Goal: Communication & Community: Answer question/provide support

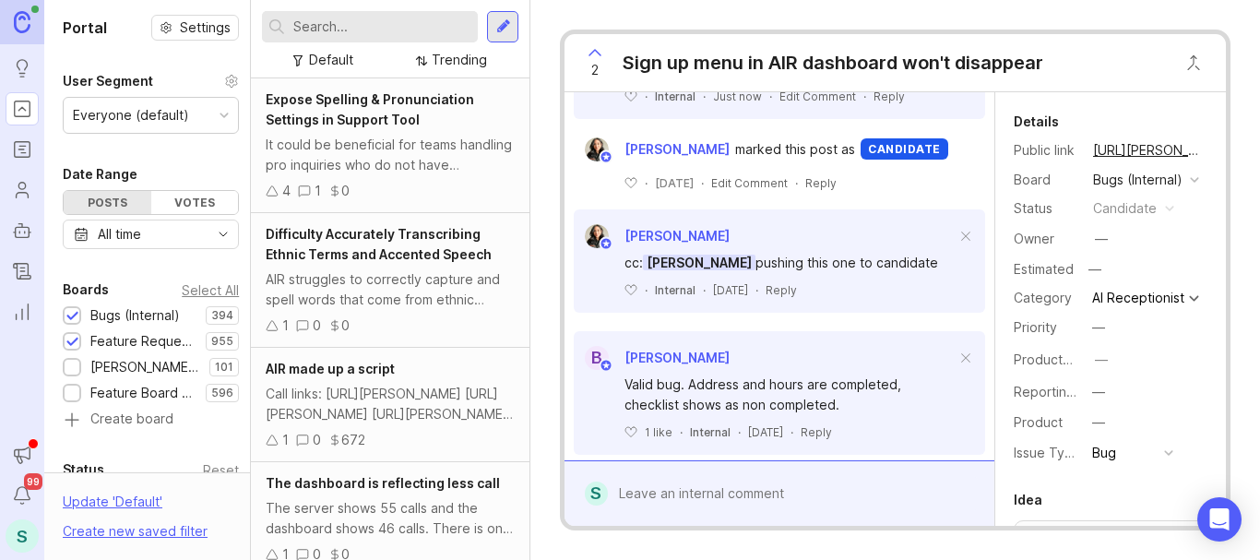
scroll to position [874, 0]
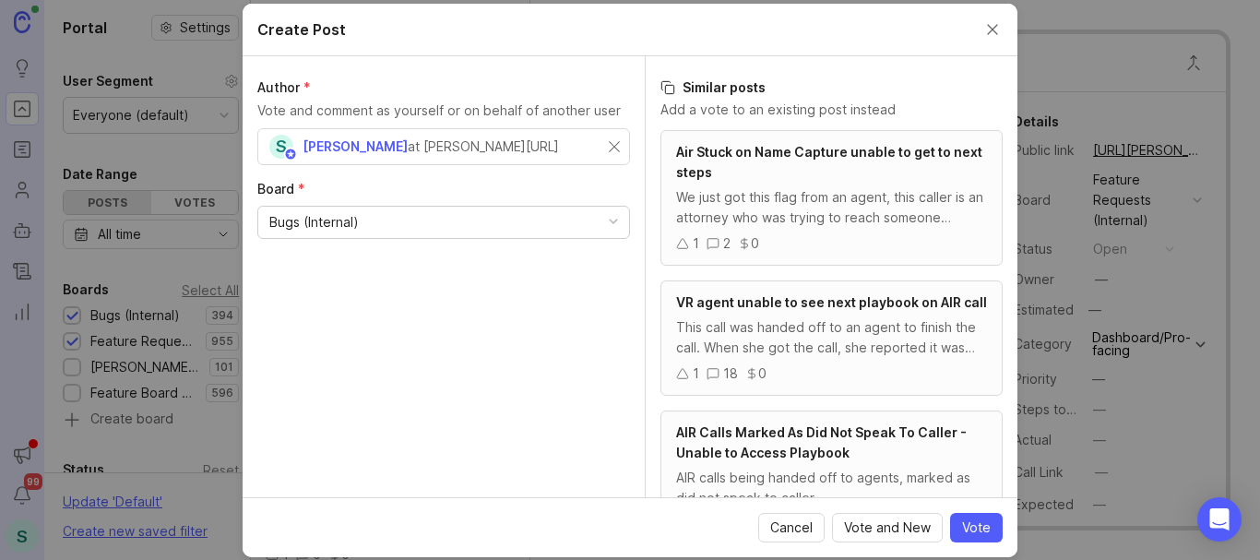
scroll to position [738, 0]
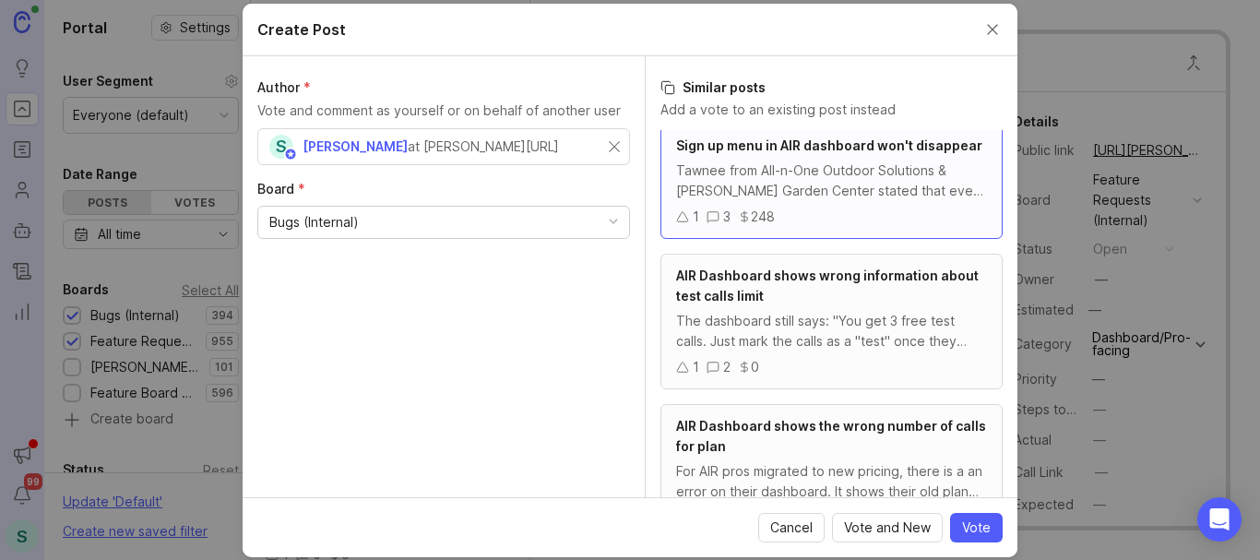
click at [796, 529] on span "Cancel" at bounding box center [791, 527] width 42 height 18
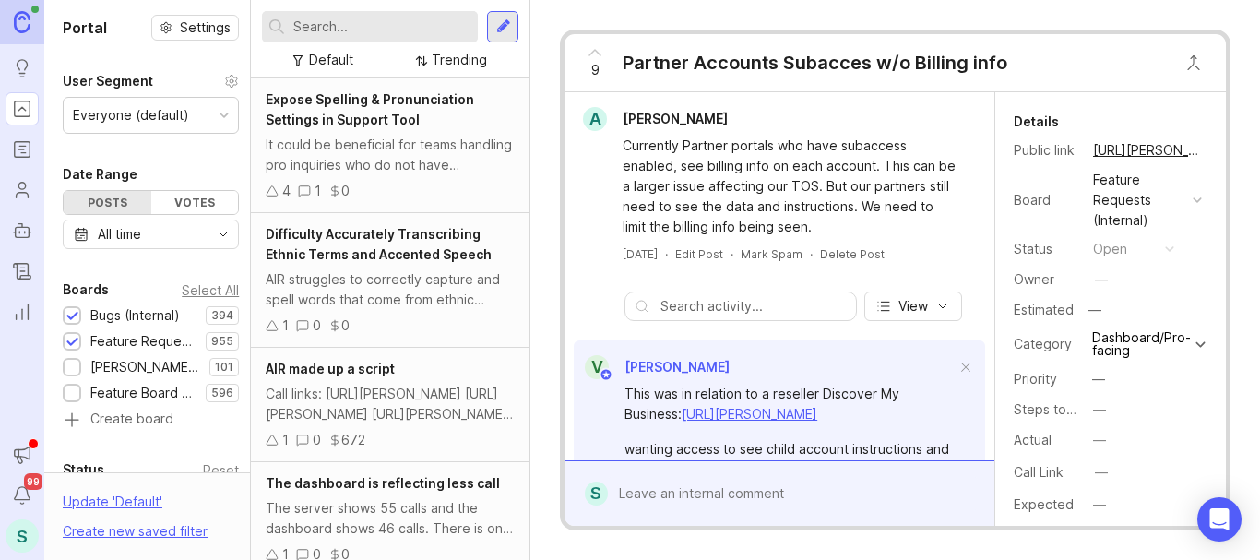
click at [406, 26] on input "text" at bounding box center [381, 27] width 177 height 20
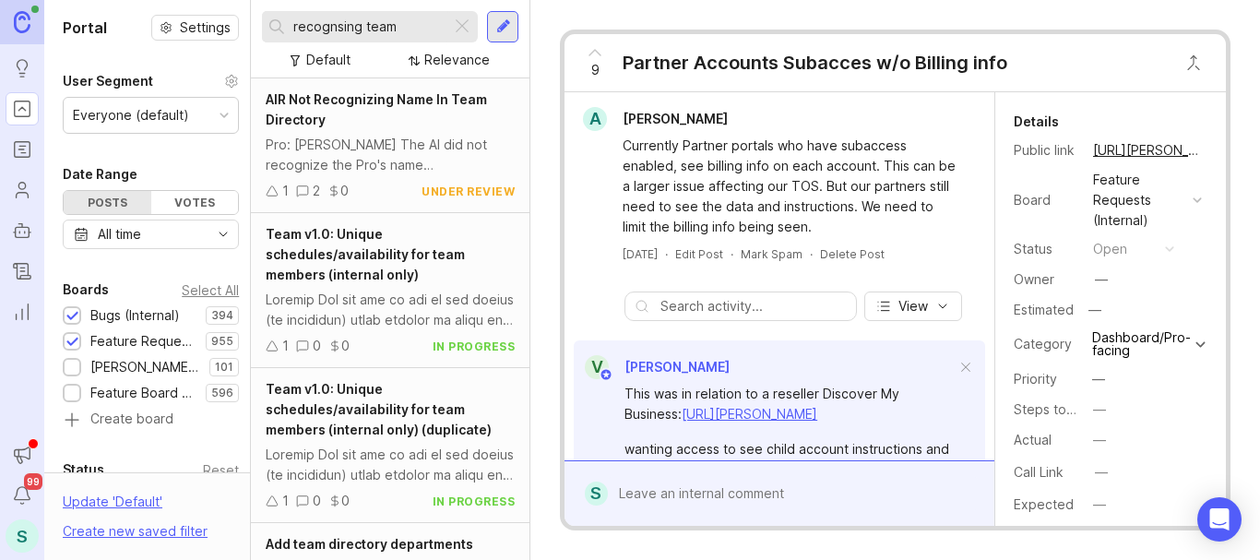
type input "recognsing team"
click at [327, 101] on span "AIR Not Recognizing Name In Team Directory" at bounding box center [376, 109] width 221 height 36
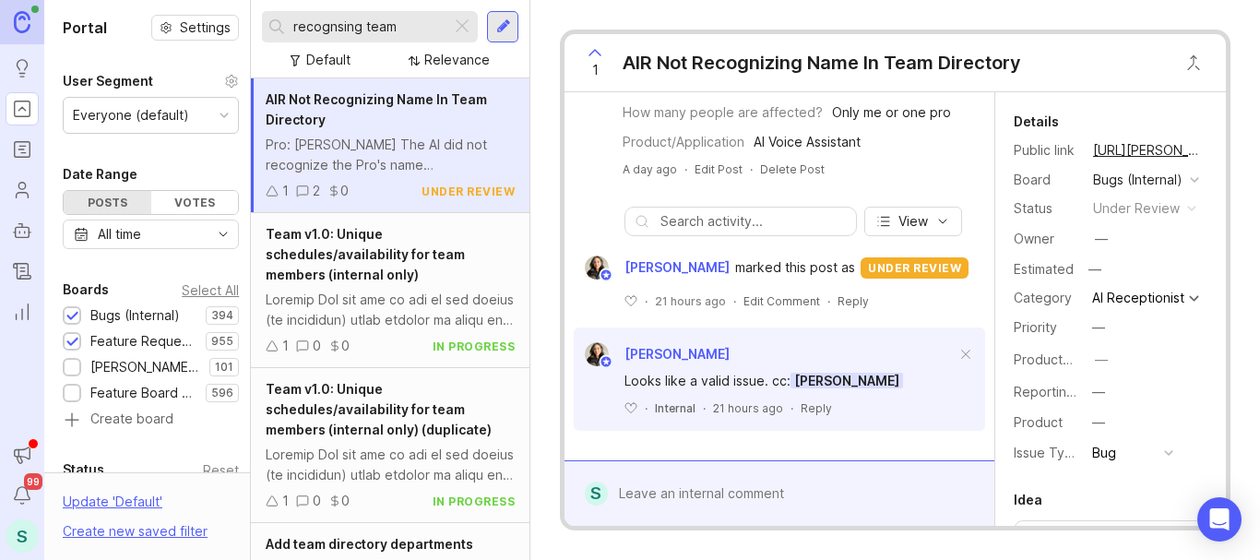
scroll to position [505, 0]
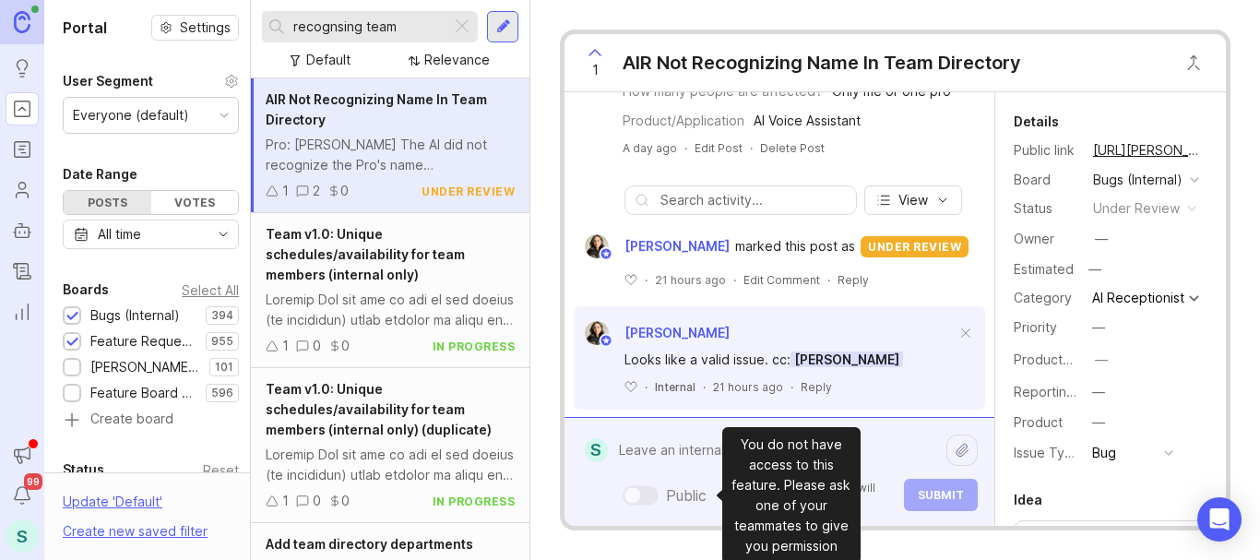
click at [672, 489] on div "Public Mentioned admins will be notified. Submit" at bounding box center [793, 472] width 370 height 78
type textarea "I"
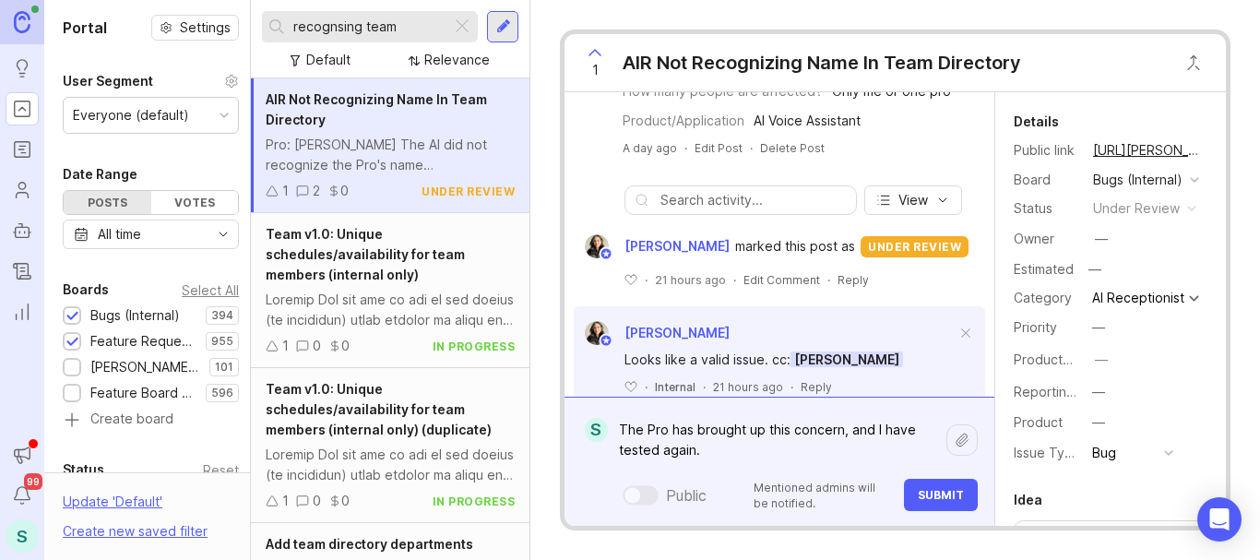
click at [841, 433] on textarea "The Pro has brought up this concern, and I have tested again." at bounding box center [777, 439] width 339 height 55
click at [707, 450] on textarea "The Pro has brought up this concern again, and I have tested again." at bounding box center [777, 439] width 339 height 55
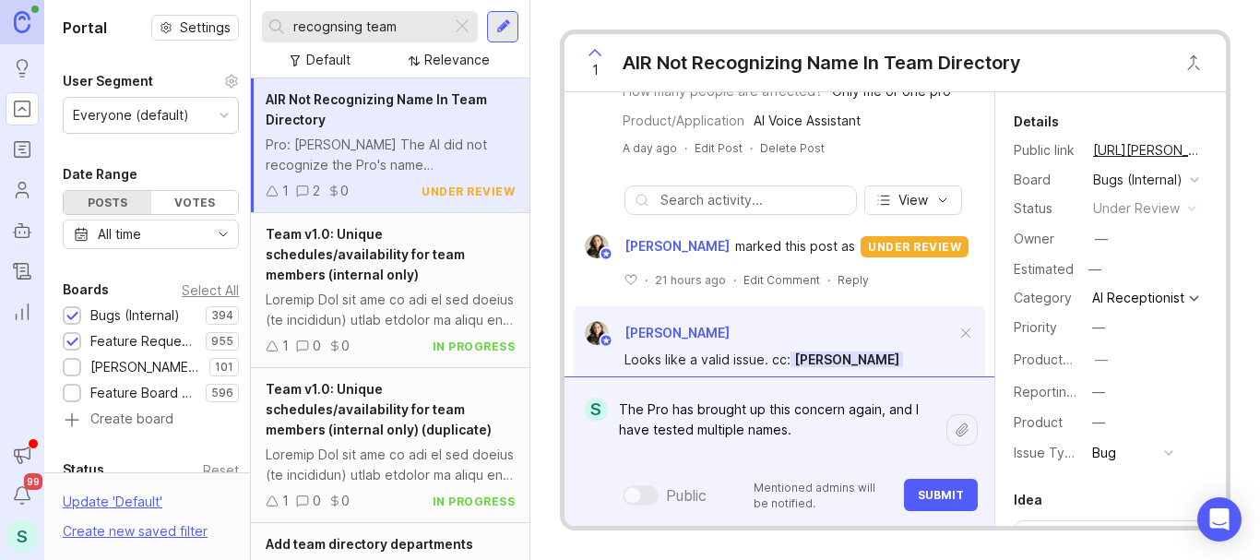
scroll to position [589, 0]
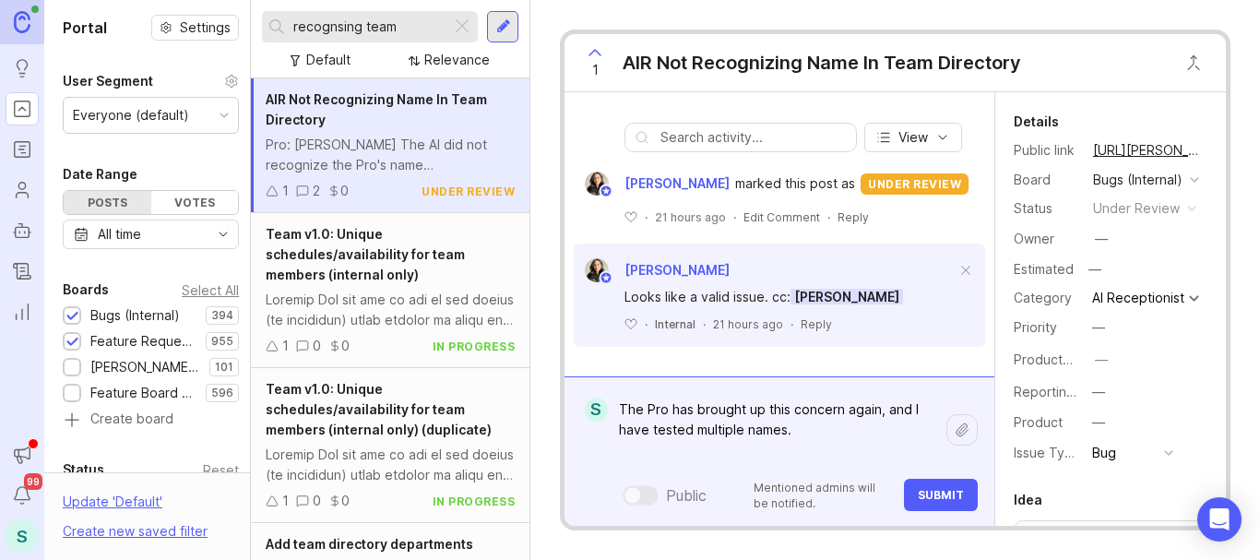
click at [808, 429] on textarea "The Pro has brought up this concern again, and I have tested multiple names." at bounding box center [777, 430] width 339 height 76
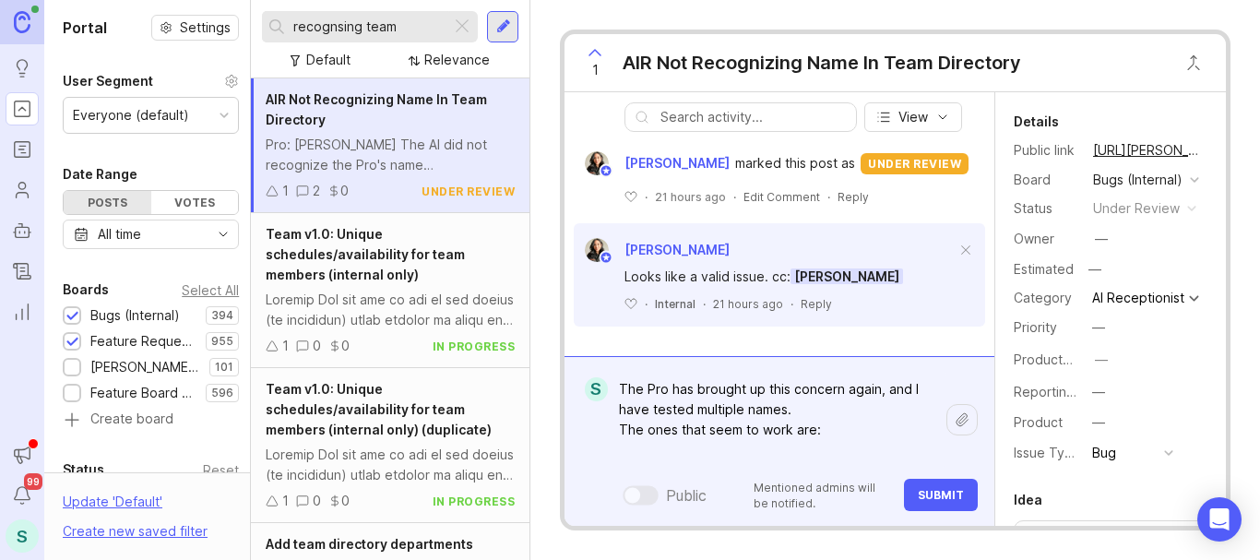
click at [828, 434] on textarea "The Pro has brought up this concern again, and I have tested multiple names. Th…" at bounding box center [777, 420] width 339 height 96
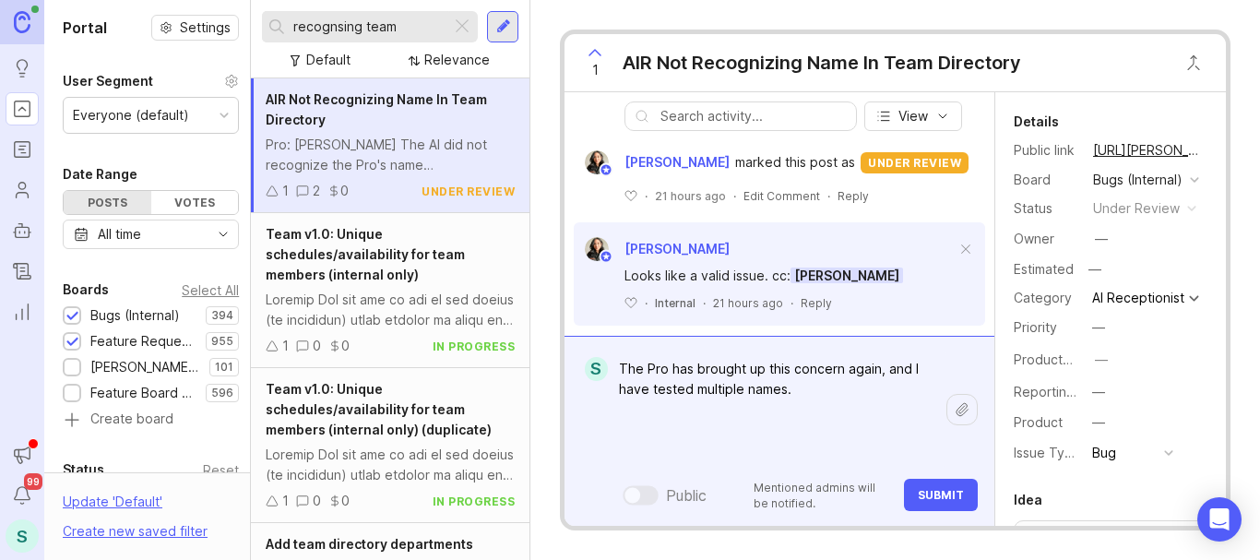
paste textarea "Call 1: [URL][PERSON_NAME] Accounting > Acounting & Scheduling [PHONE_NUMBER] C…"
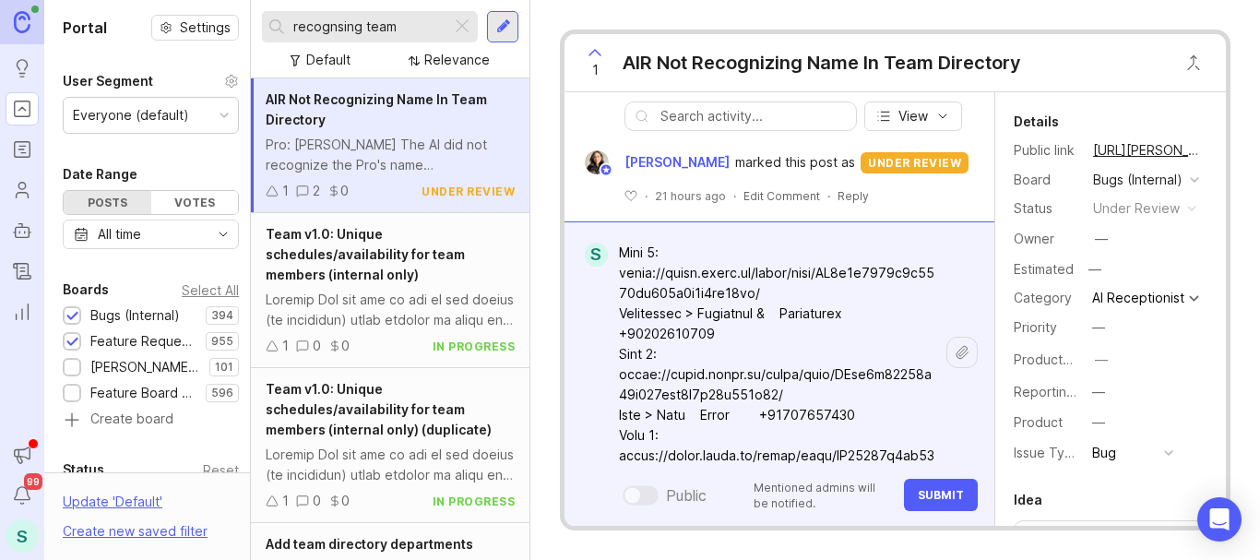
scroll to position [0, 0]
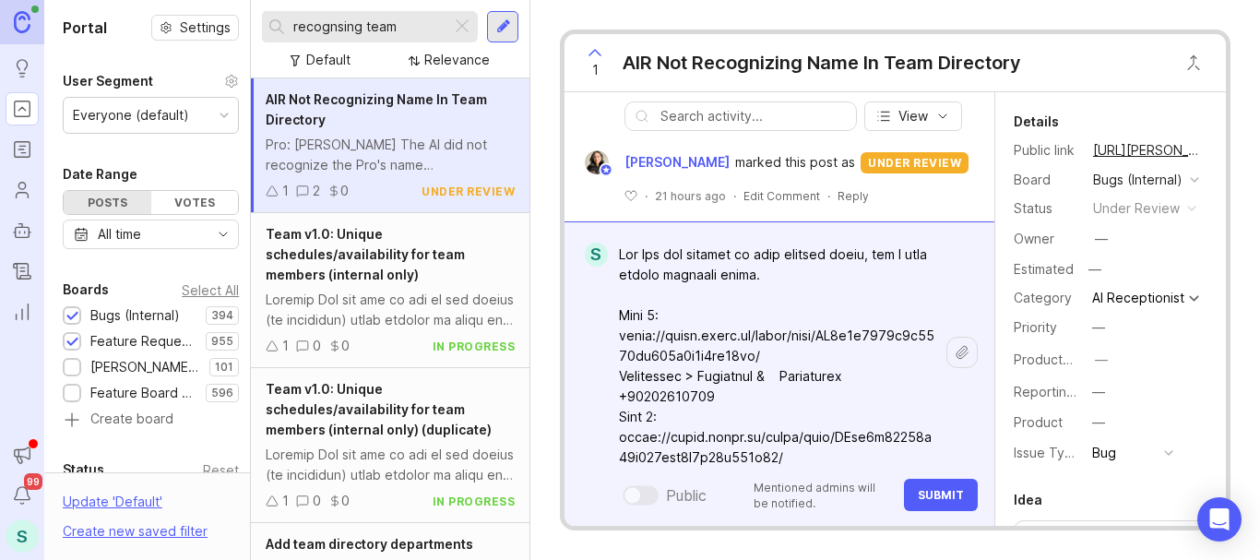
drag, startPoint x: 721, startPoint y: 402, endPoint x: 707, endPoint y: 377, distance: 28.9
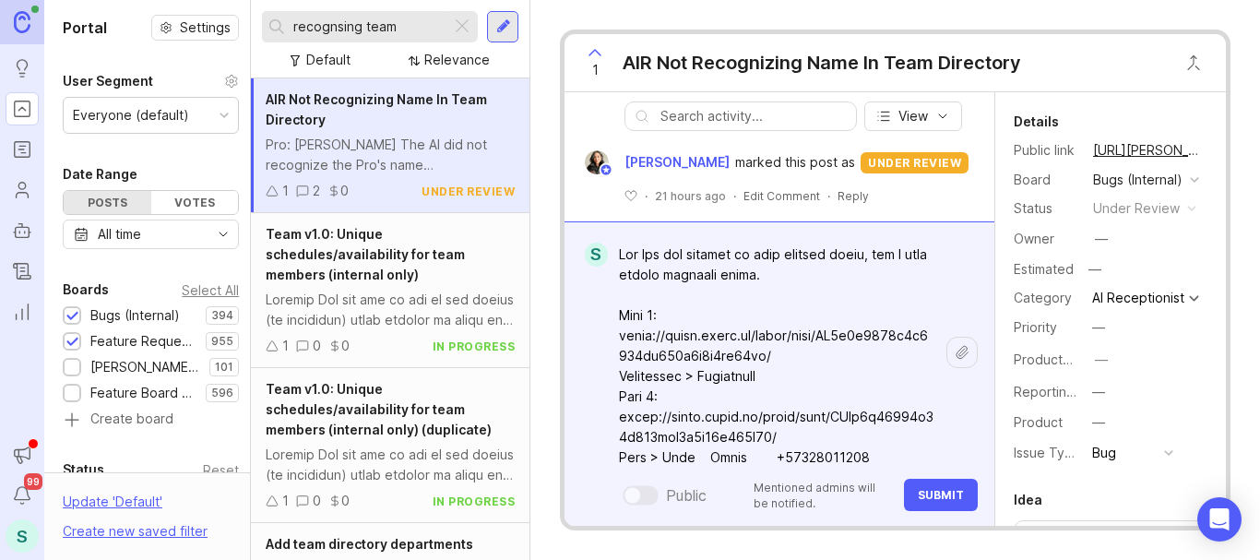
scroll to position [92, 0]
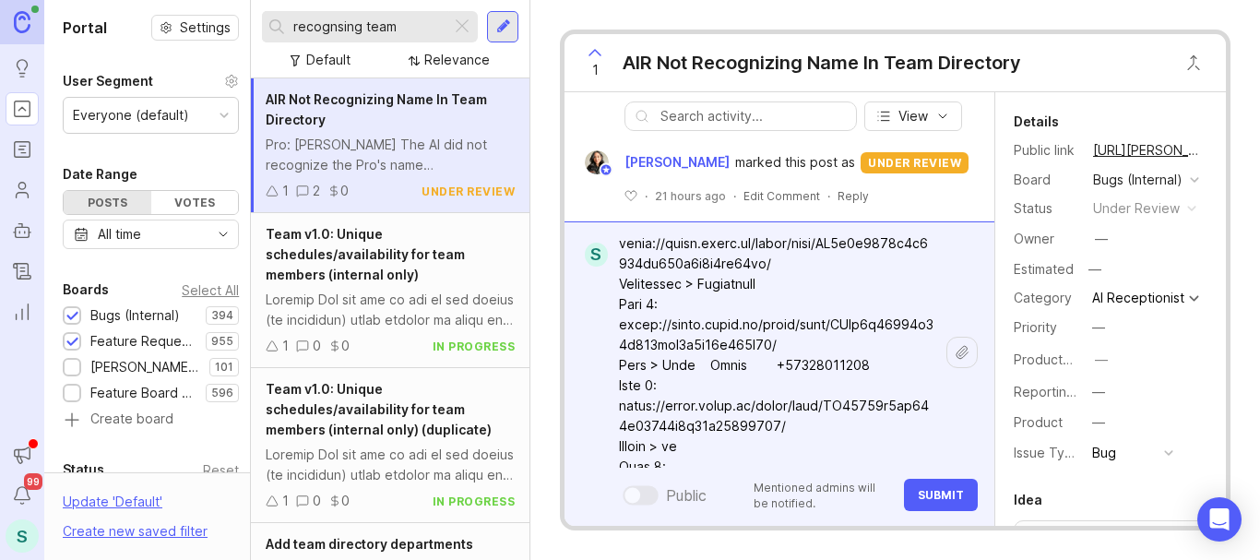
click at [0, 0] on lt-span "Recogni z ed" at bounding box center [0, 0] width 0 height 0
drag, startPoint x: 858, startPoint y: 282, endPoint x: 705, endPoint y: 285, distance: 153.1
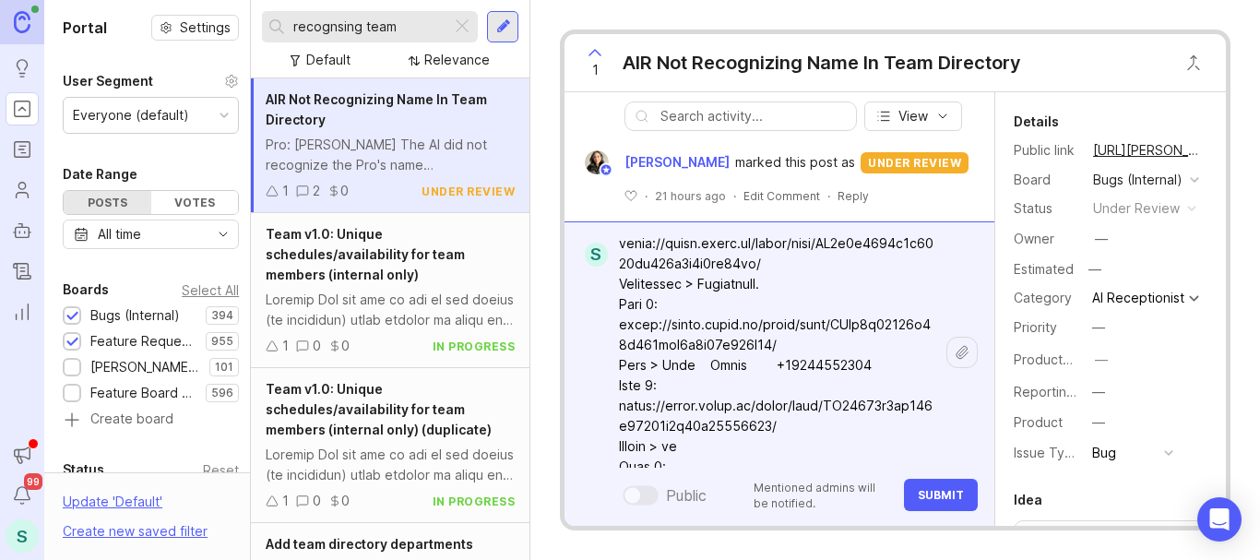
drag, startPoint x: 760, startPoint y: 283, endPoint x: 760, endPoint y: 319, distance: 36.0
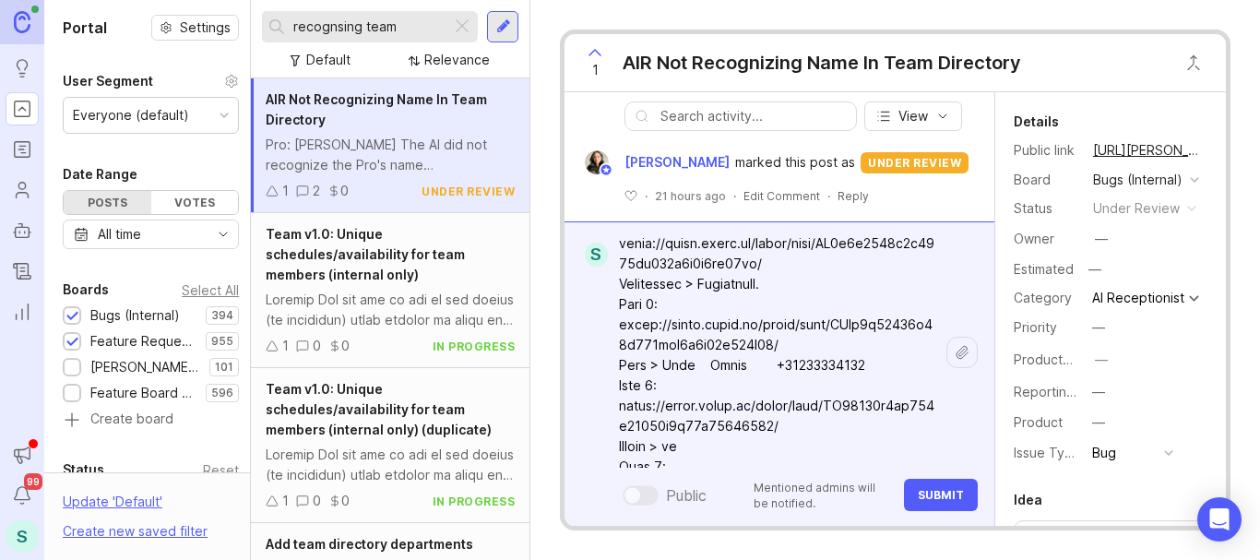
drag, startPoint x: 793, startPoint y: 291, endPoint x: 717, endPoint y: 285, distance: 76.8
drag, startPoint x: 781, startPoint y: 282, endPoint x: 706, endPoint y: 284, distance: 75.7
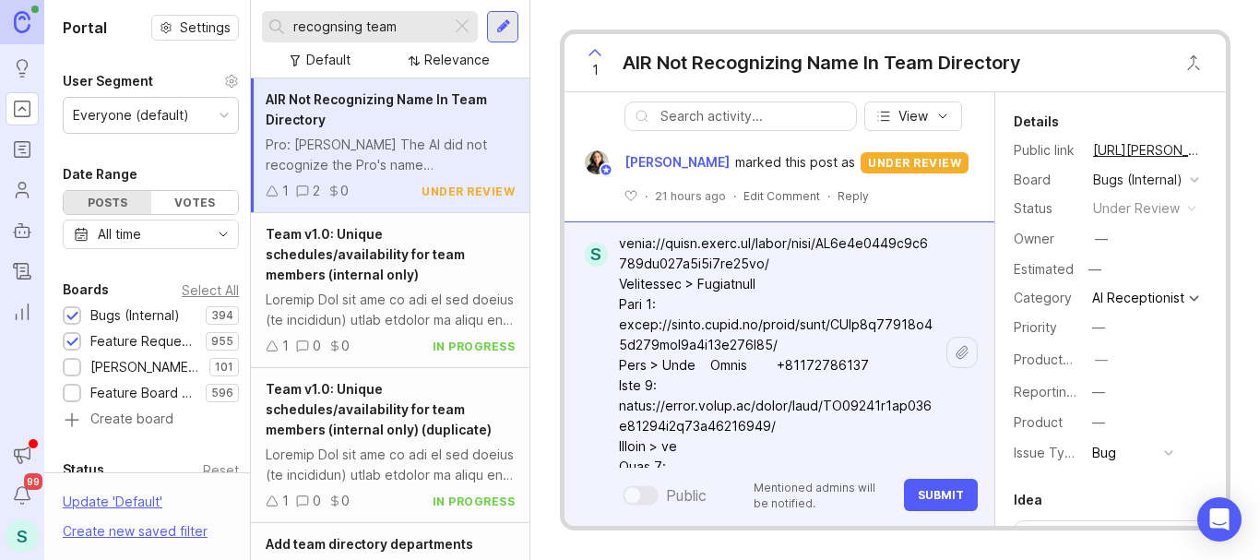
drag, startPoint x: 689, startPoint y: 390, endPoint x: 673, endPoint y: 370, distance: 25.6
paste textarea "Recognized"
drag, startPoint x: 880, startPoint y: 359, endPoint x: 672, endPoint y: 362, distance: 207.5
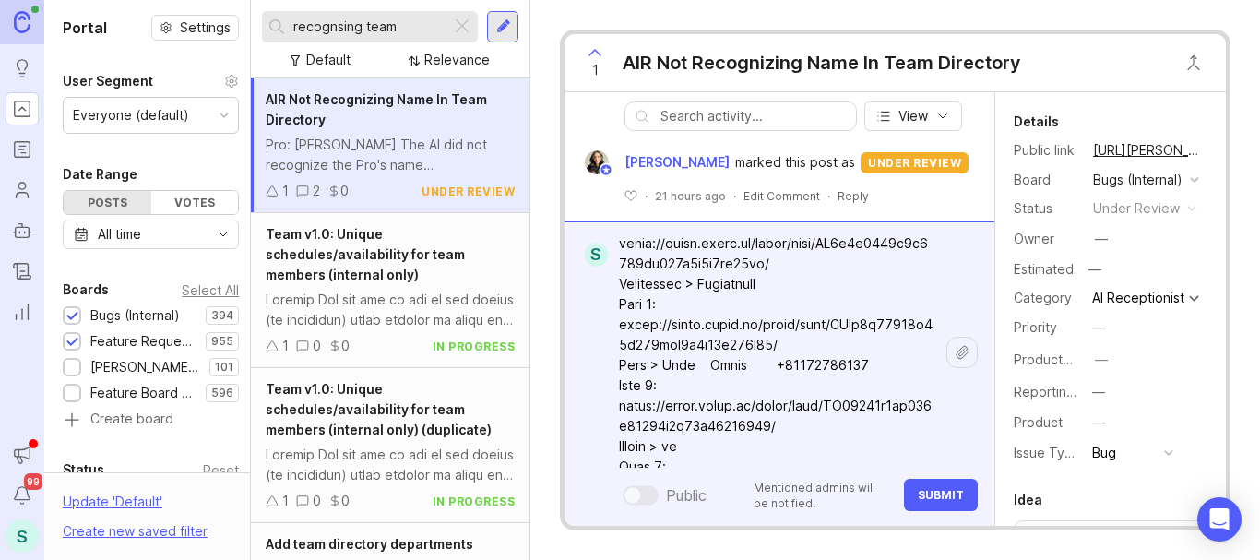
paste textarea "Recognized"
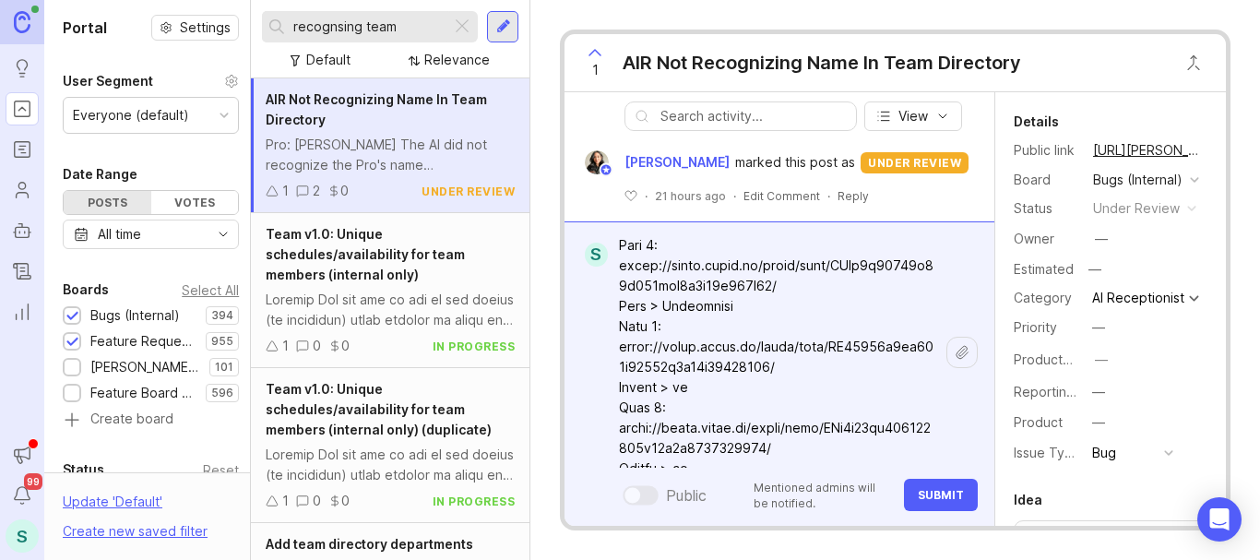
scroll to position [184, 0]
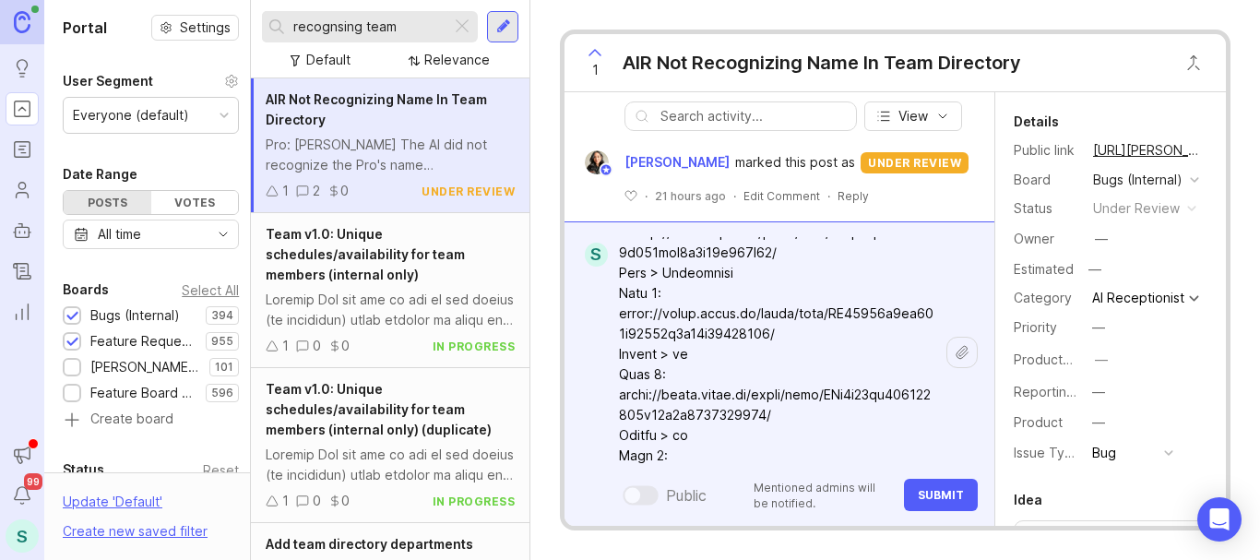
paste textarea "Recognized"
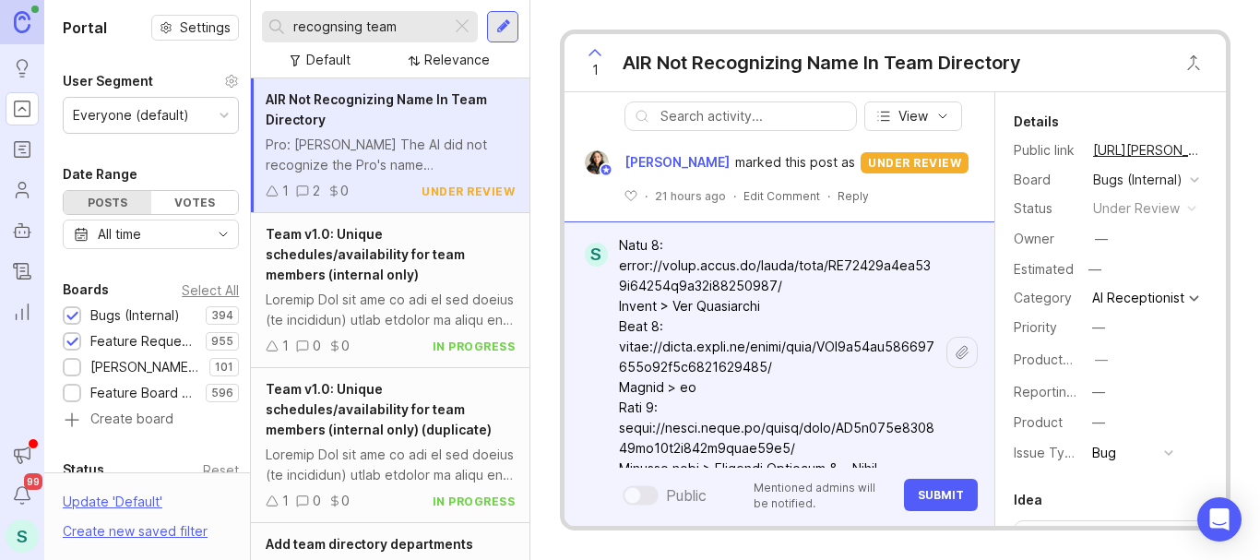
scroll to position [277, 0]
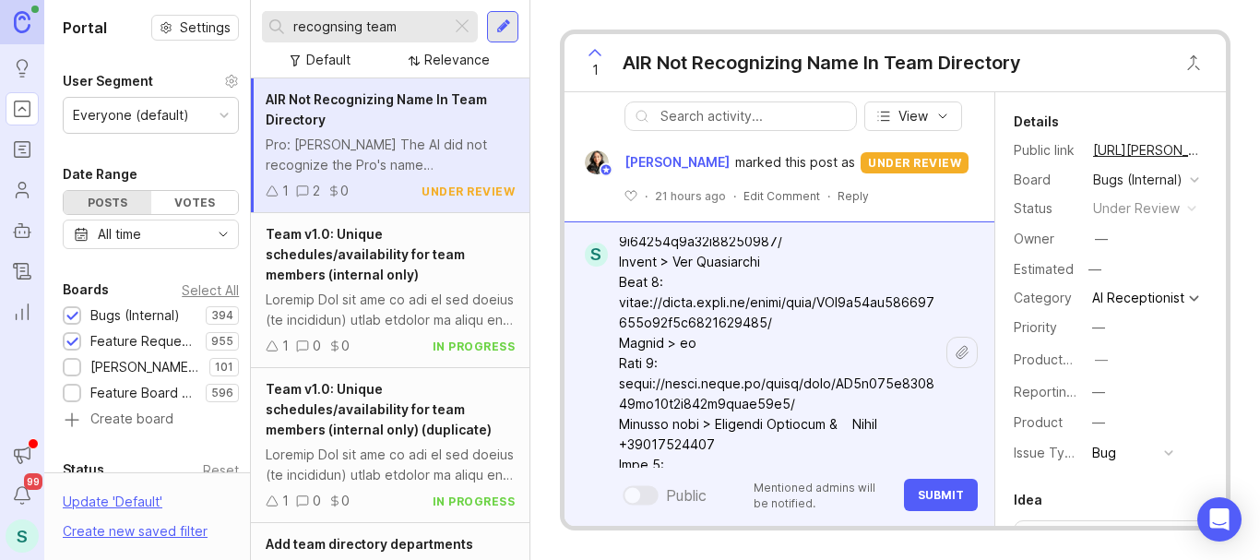
drag, startPoint x: 692, startPoint y: 346, endPoint x: 677, endPoint y: 345, distance: 14.8
click at [677, 345] on textarea at bounding box center [777, 566] width 339 height 1212
paste textarea "Recognized"
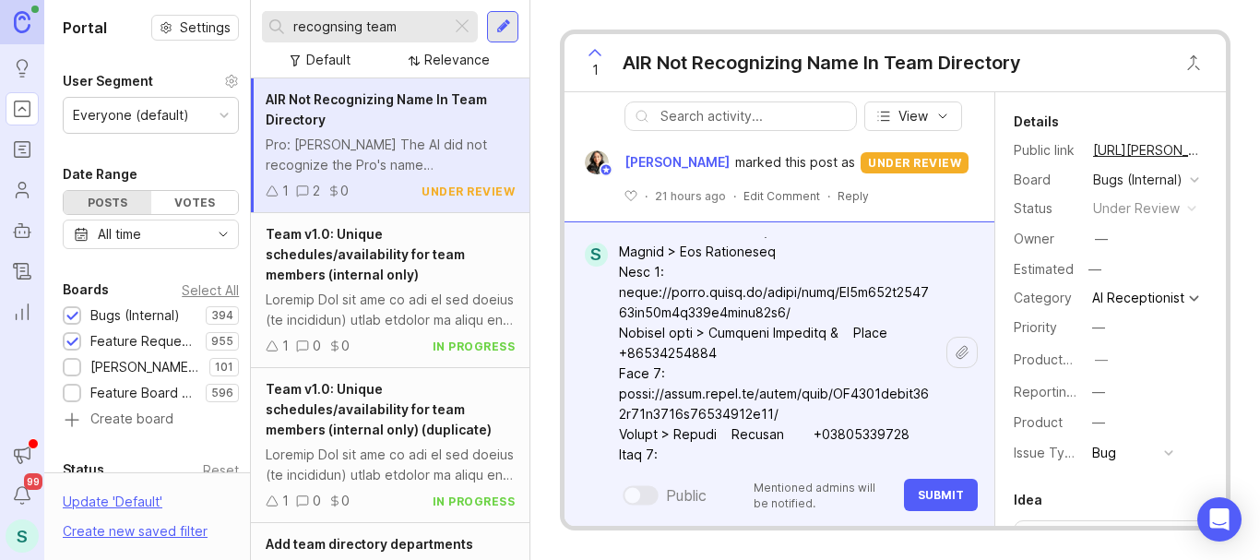
scroll to position [369, 0]
drag, startPoint x: 725, startPoint y: 356, endPoint x: 711, endPoint y: 331, distance: 28.5
click at [711, 331] on textarea at bounding box center [777, 474] width 339 height 1212
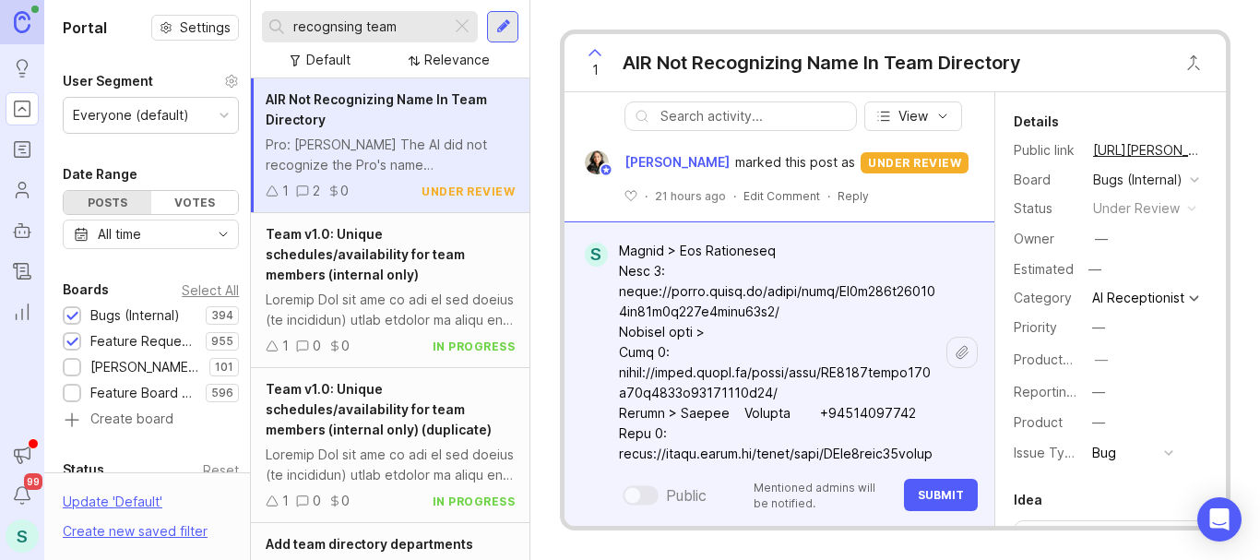
paste textarea "Recognized"
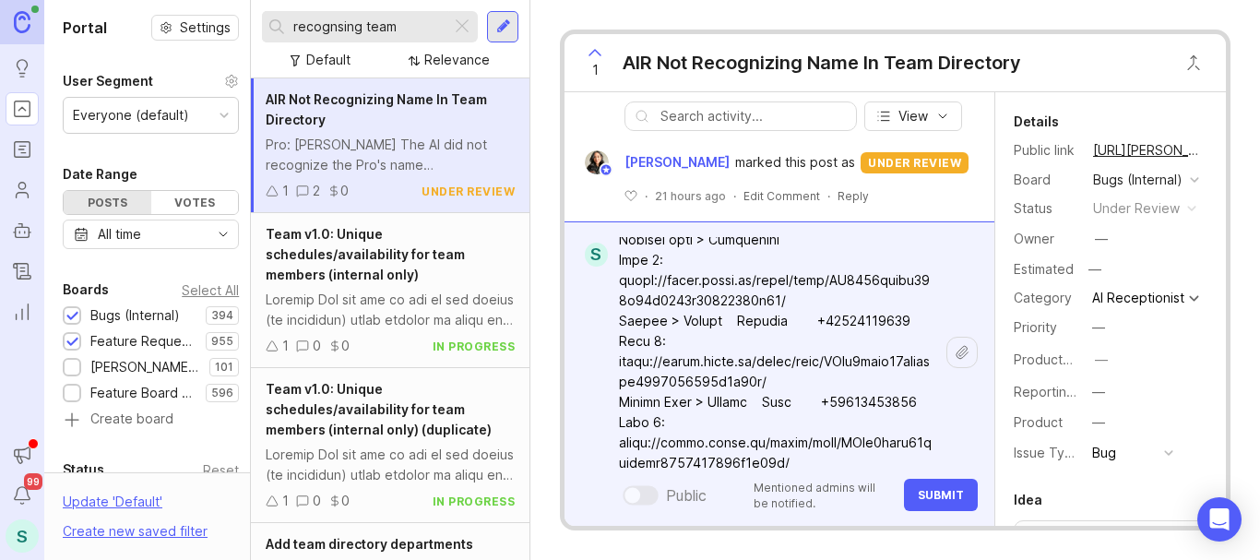
drag, startPoint x: 671, startPoint y: 321, endPoint x: 924, endPoint y: 323, distance: 252.7
click at [924, 323] on textarea at bounding box center [777, 372] width 339 height 1192
paste textarea "Recognized"
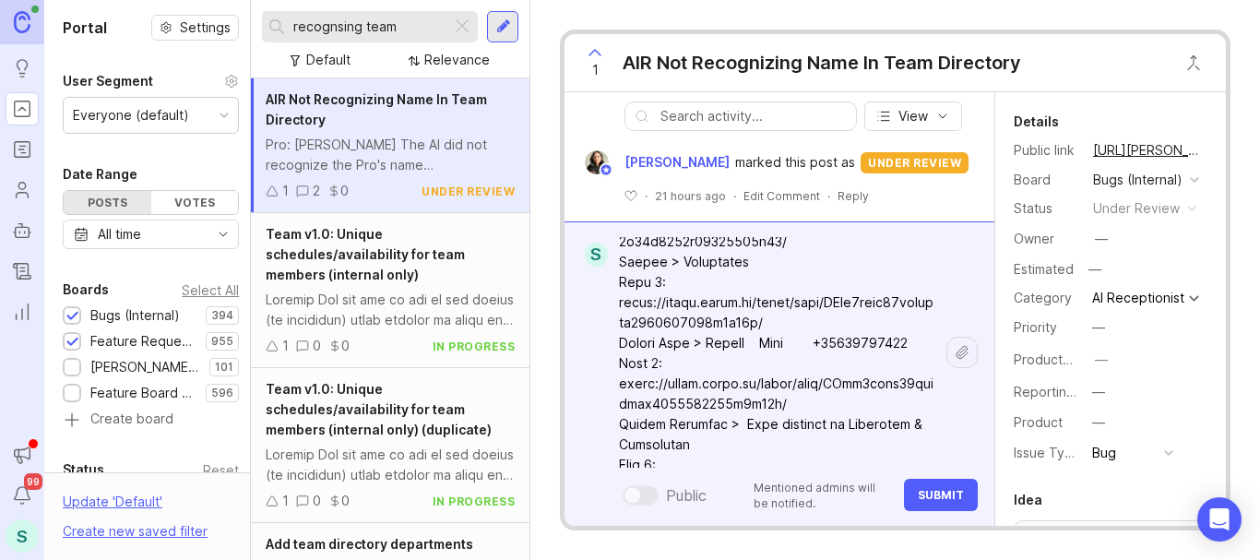
scroll to position [553, 0]
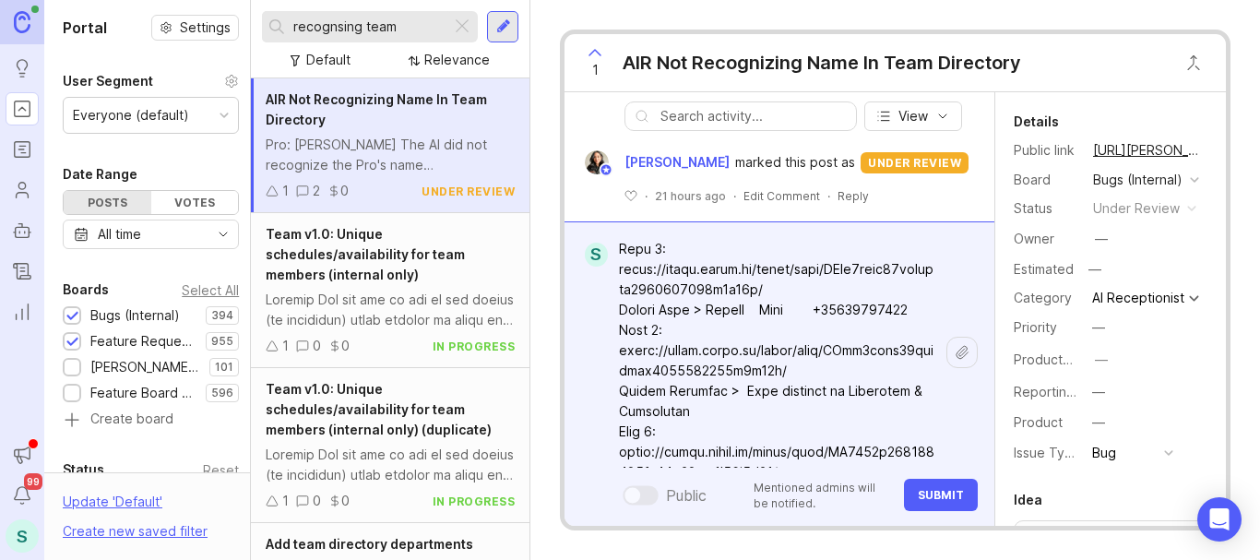
drag, startPoint x: 755, startPoint y: 330, endPoint x: 718, endPoint y: 313, distance: 41.7
click at [718, 313] on textarea at bounding box center [777, 280] width 339 height 1192
paste textarea "Recognized"
drag, startPoint x: 727, startPoint y: 410, endPoint x: 734, endPoint y: 381, distance: 29.5
click at [734, 381] on textarea at bounding box center [777, 269] width 339 height 1171
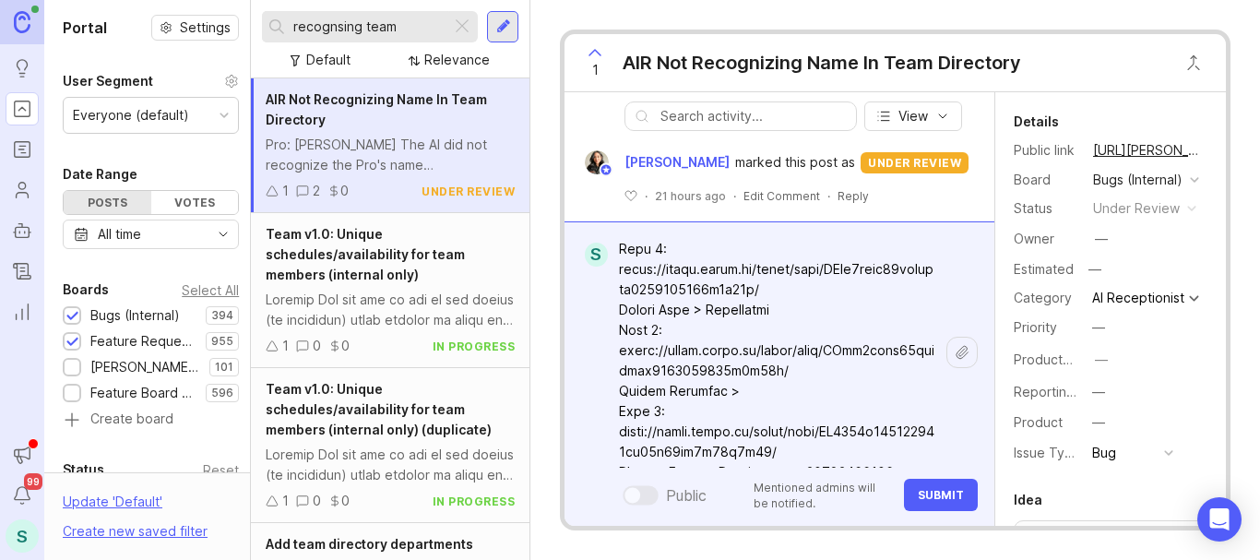
paste textarea "Recognized"
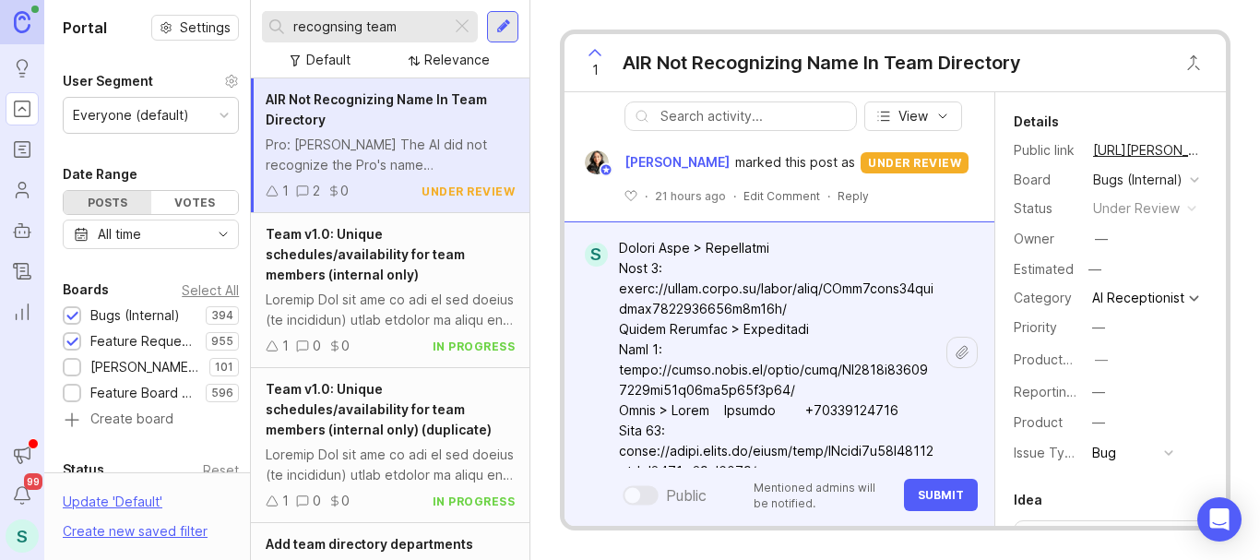
scroll to position [646, 0]
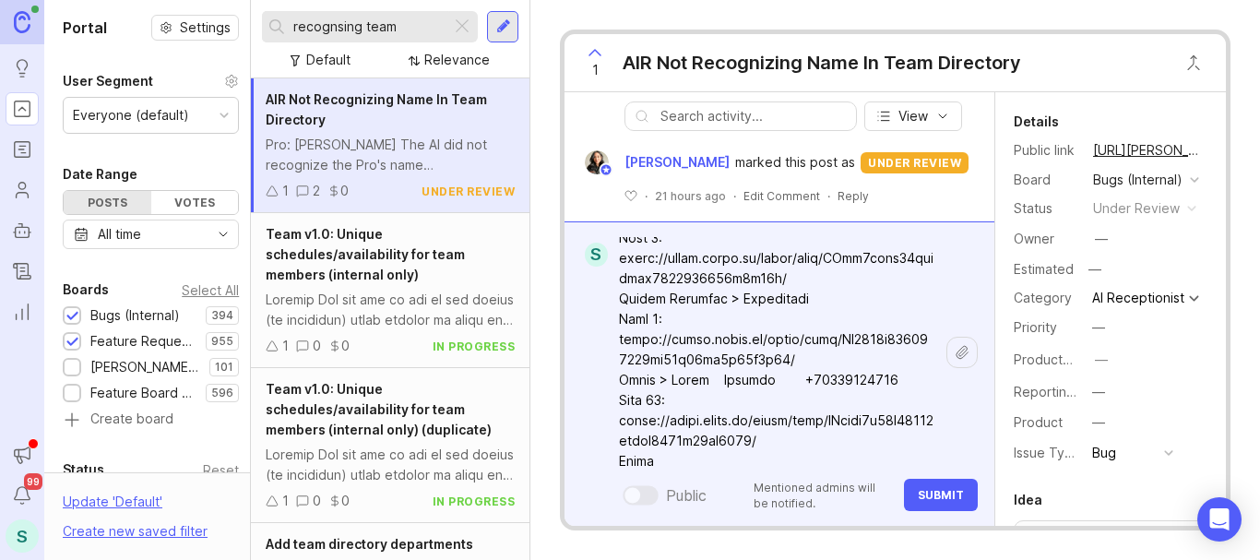
drag, startPoint x: 899, startPoint y: 378, endPoint x: 674, endPoint y: 377, distance: 225.1
click at [674, 377] on textarea at bounding box center [777, 166] width 339 height 1151
paste textarea "Recognized"
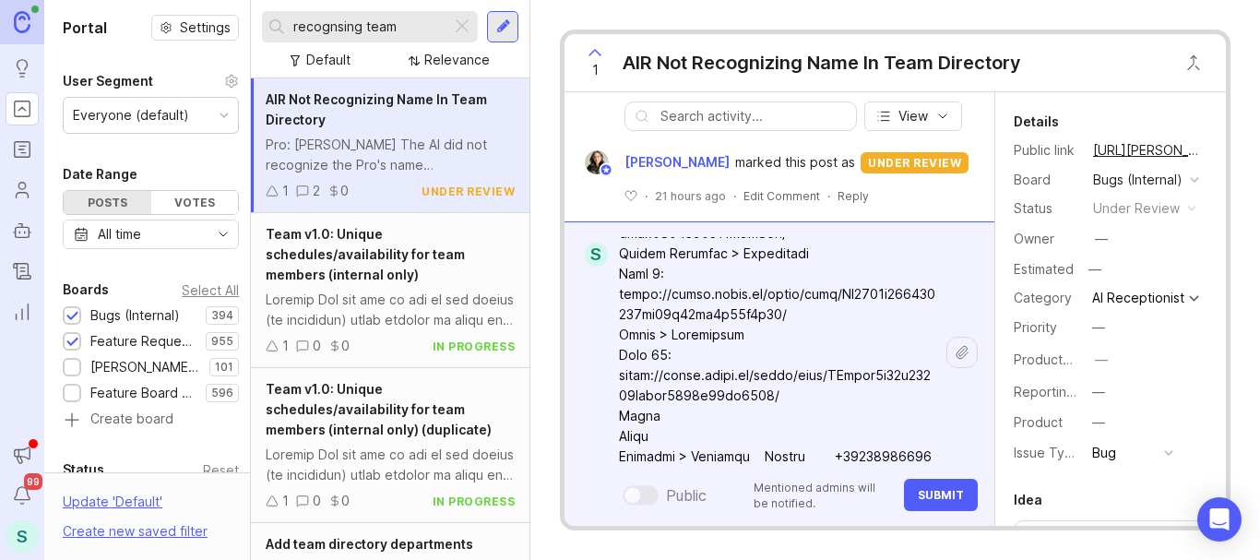
scroll to position [736, 0]
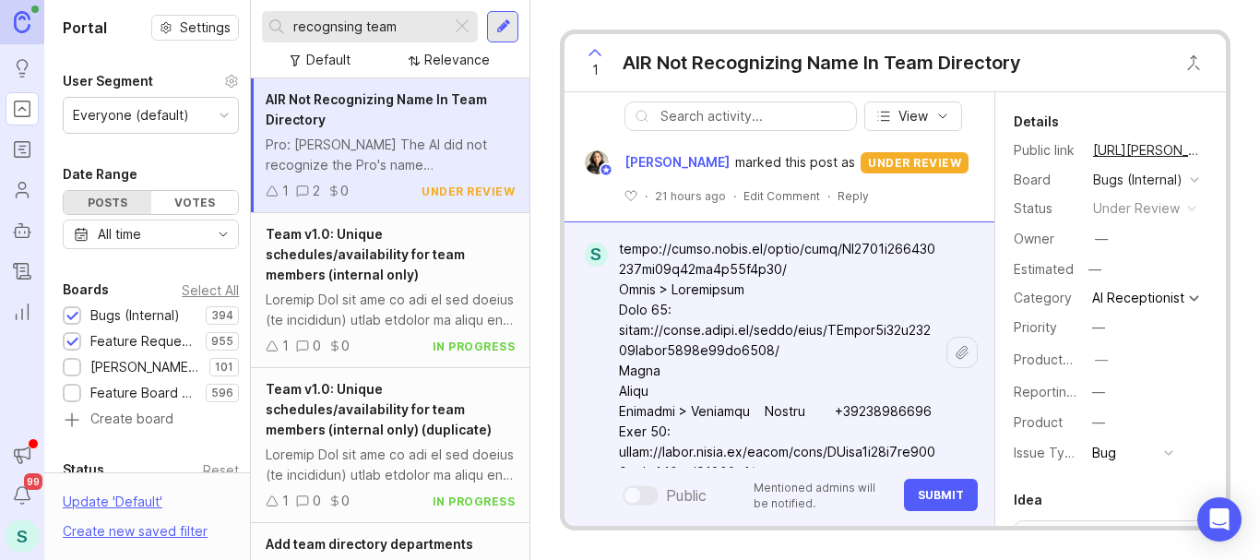
click at [681, 372] on textarea at bounding box center [777, 76] width 339 height 1151
paste textarea "Recognized"
click at [668, 392] on textarea at bounding box center [777, 76] width 339 height 1151
paste textarea "Recognized"
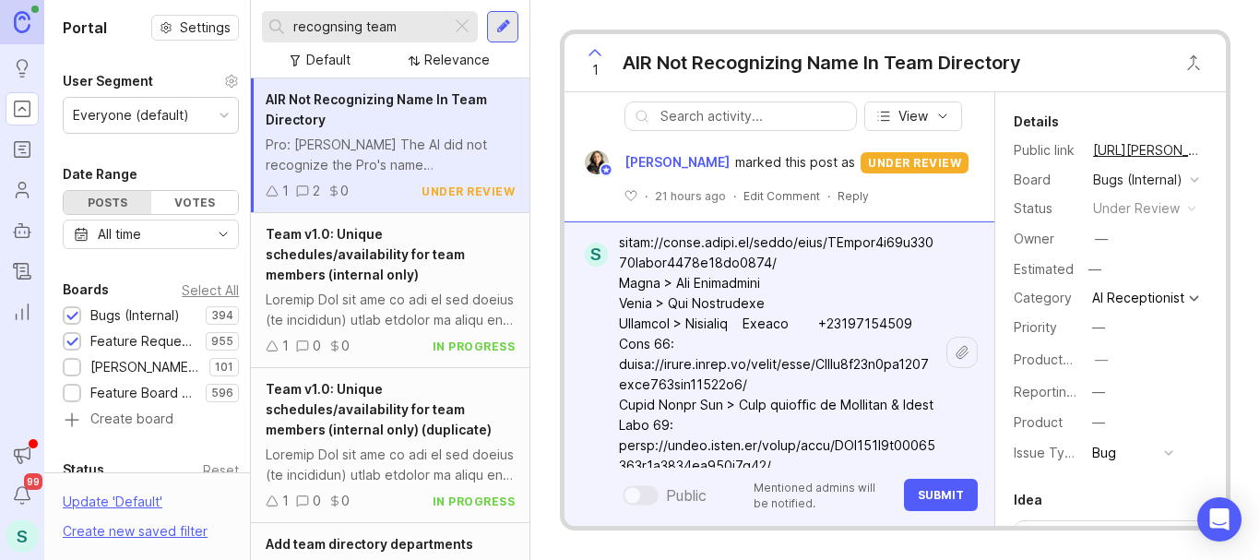
scroll to position [828, 0]
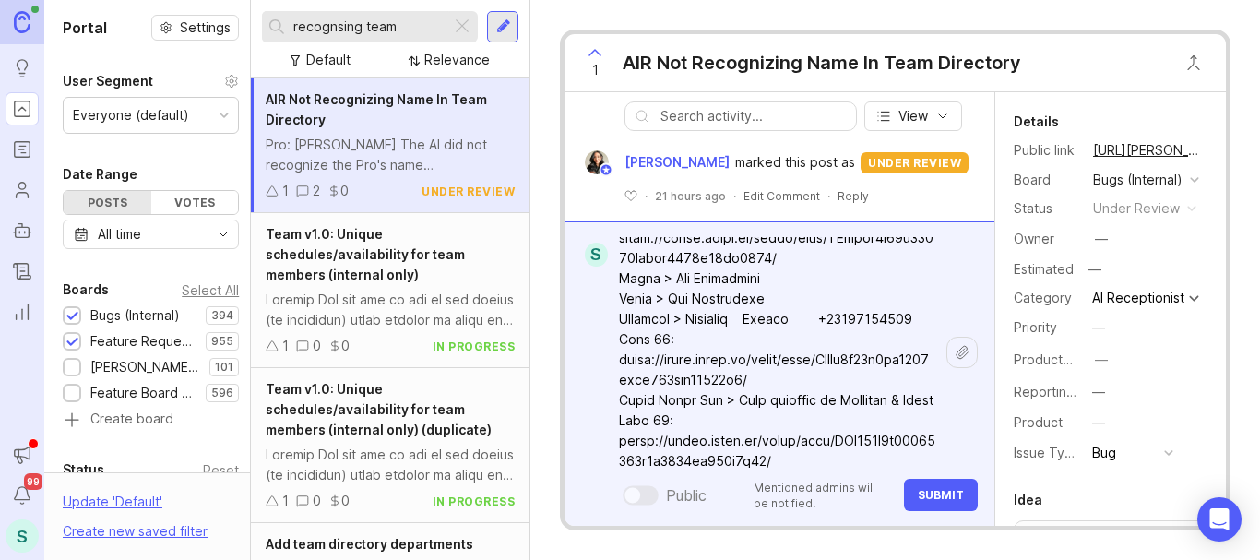
drag, startPoint x: 686, startPoint y: 342, endPoint x: 680, endPoint y: 327, distance: 17.0
drag, startPoint x: 898, startPoint y: 315, endPoint x: 678, endPoint y: 325, distance: 220.6
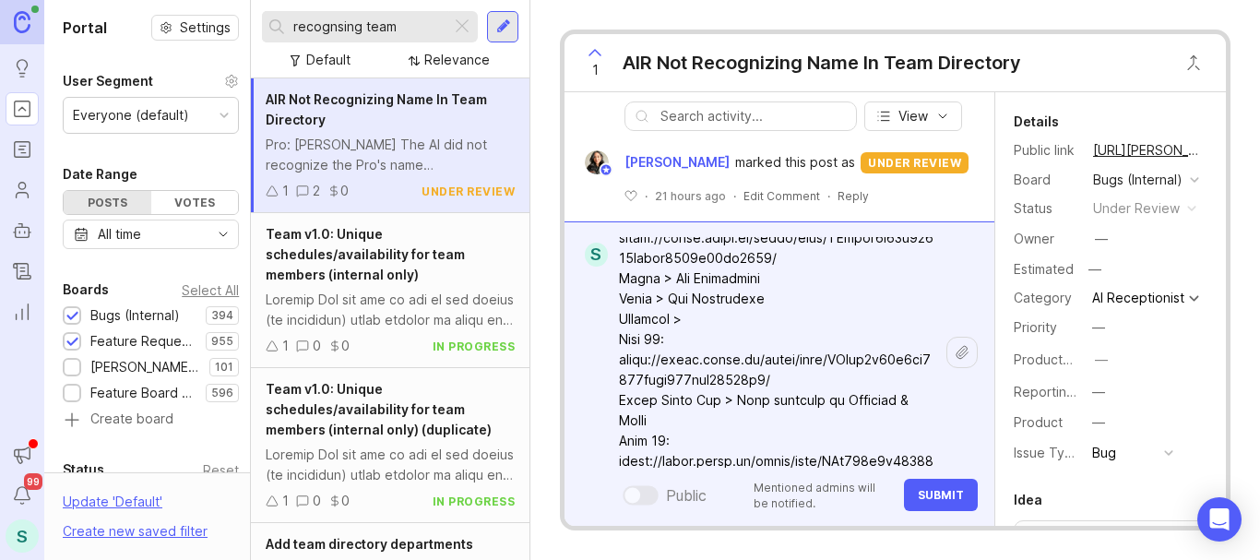
paste textarea "Recognized"
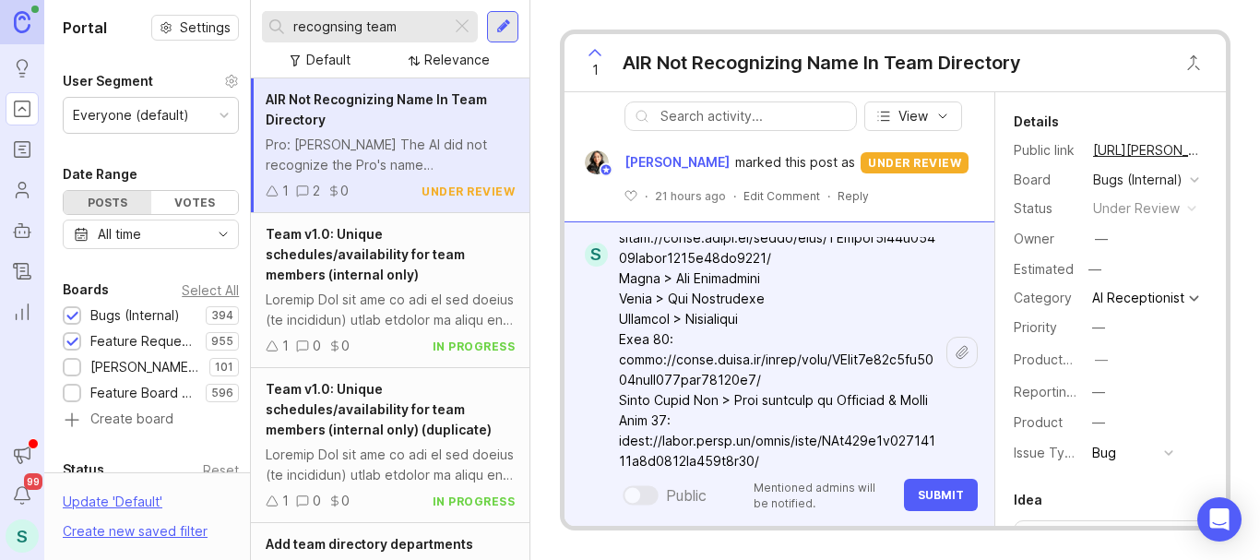
scroll to position [921, 0]
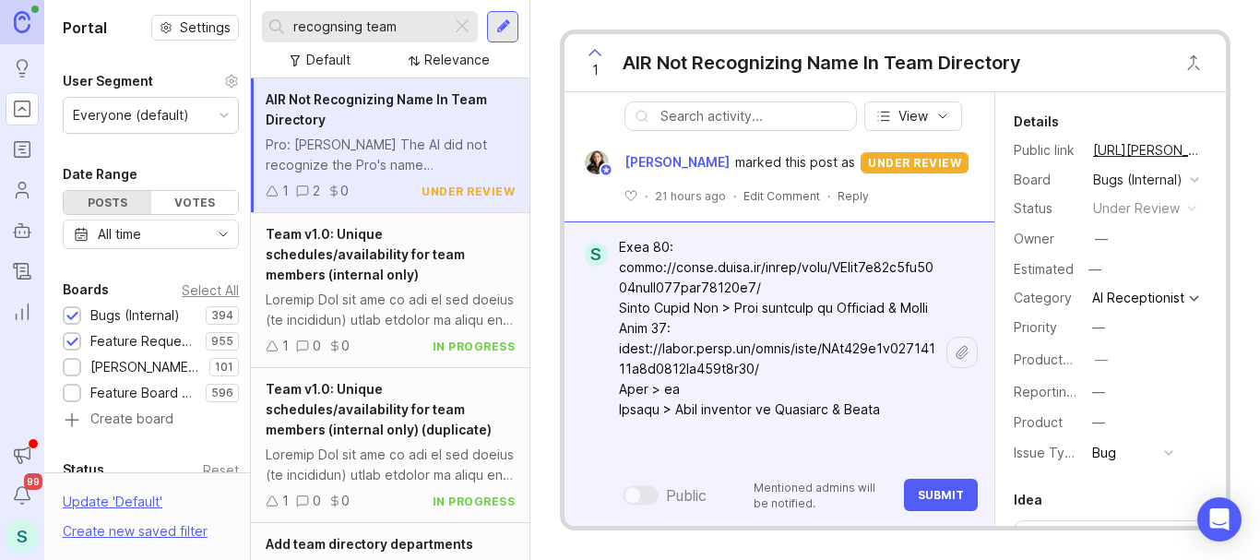
drag, startPoint x: 735, startPoint y: 306, endPoint x: 909, endPoint y: 304, distance: 173.4
drag, startPoint x: 701, startPoint y: 327, endPoint x: 734, endPoint y: 310, distance: 37.5
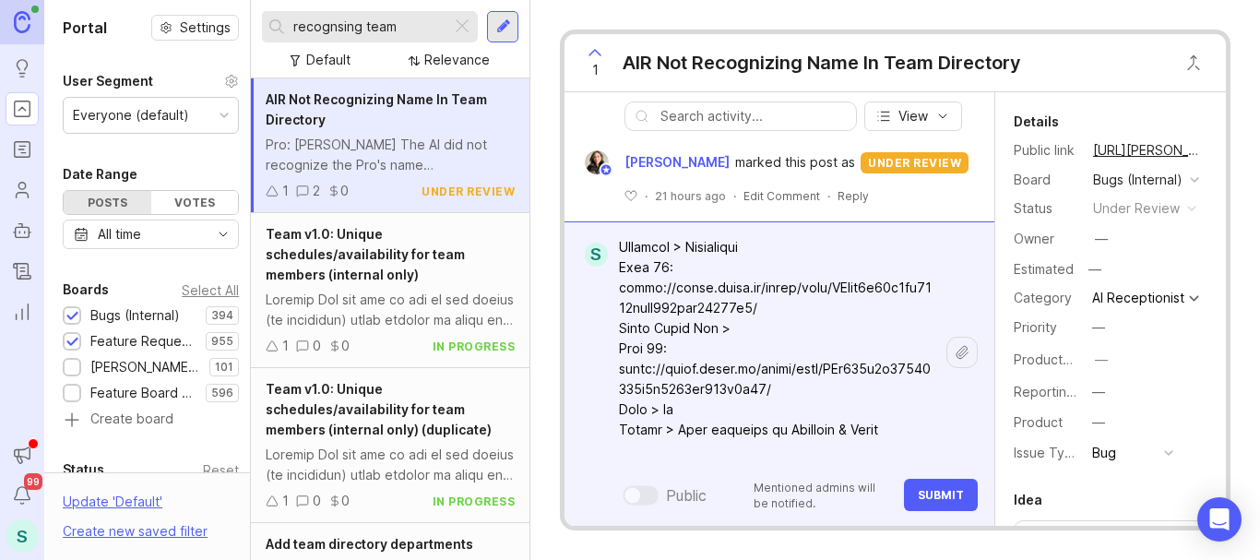
scroll to position [900, 0]
paste textarea "Recognized"
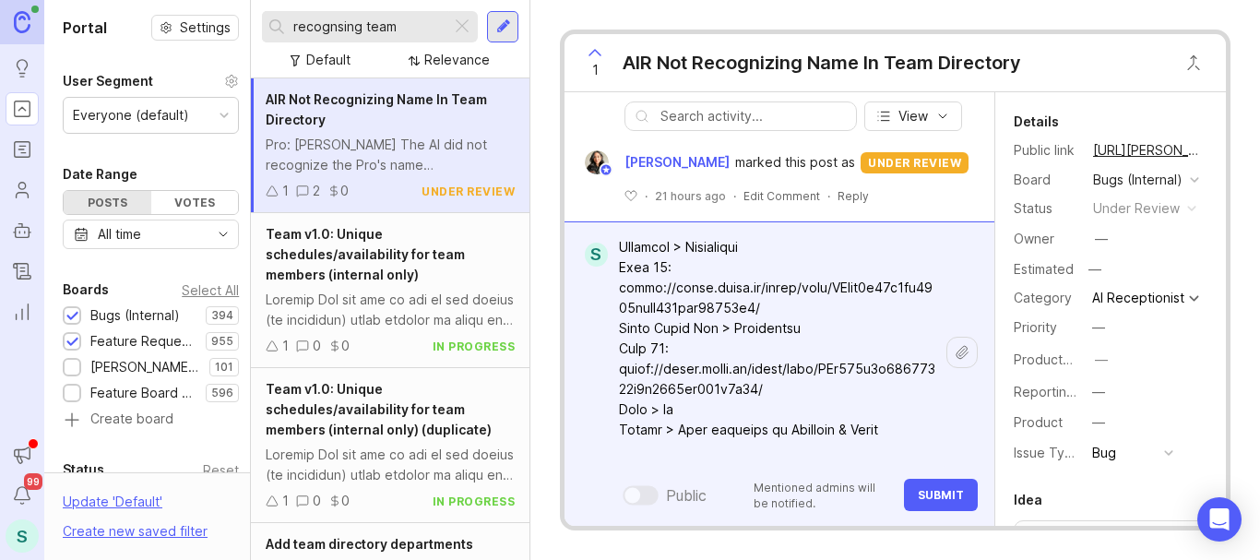
paste textarea "Recognized"
drag, startPoint x: 882, startPoint y: 429, endPoint x: 679, endPoint y: 431, distance: 202.9
paste textarea "Recognized"
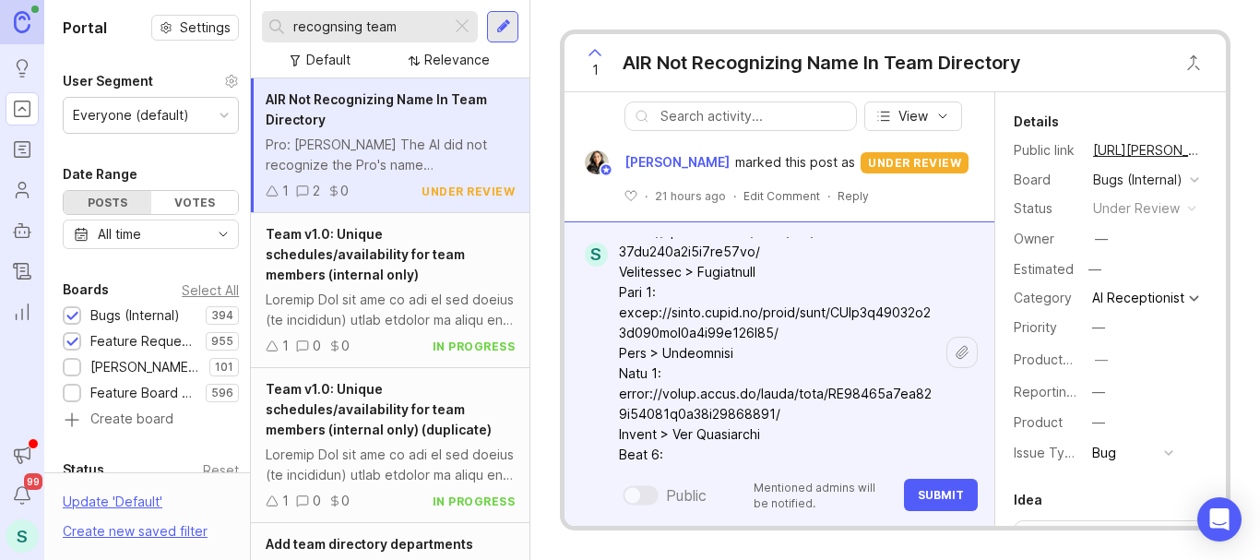
scroll to position [70, 0]
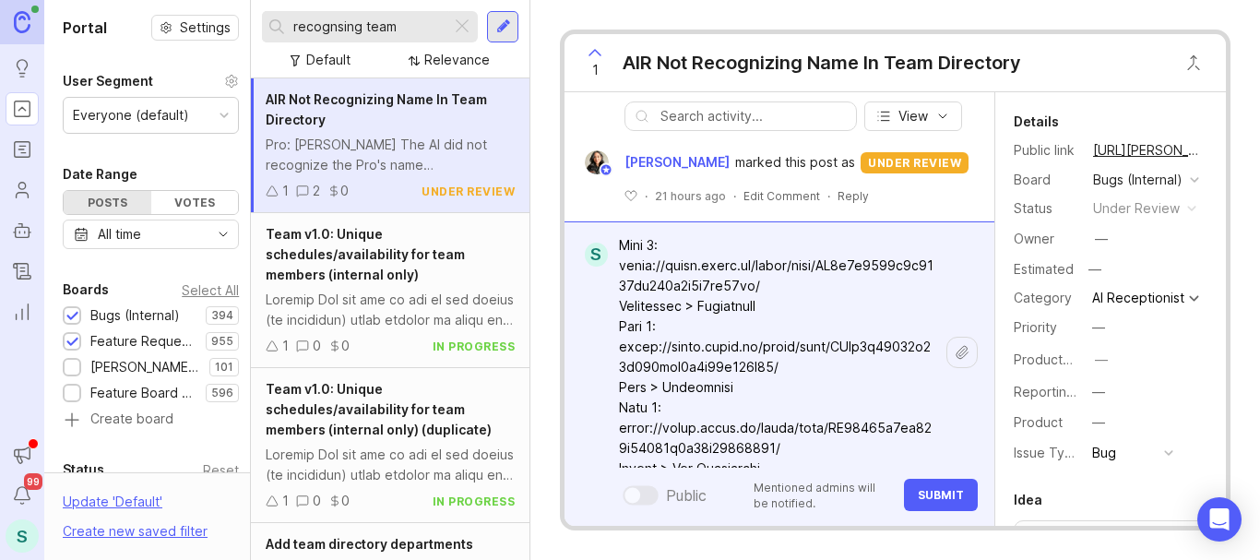
type textarea "The Pro has brought up this concern again, and I have tested multiple names. Ca…"
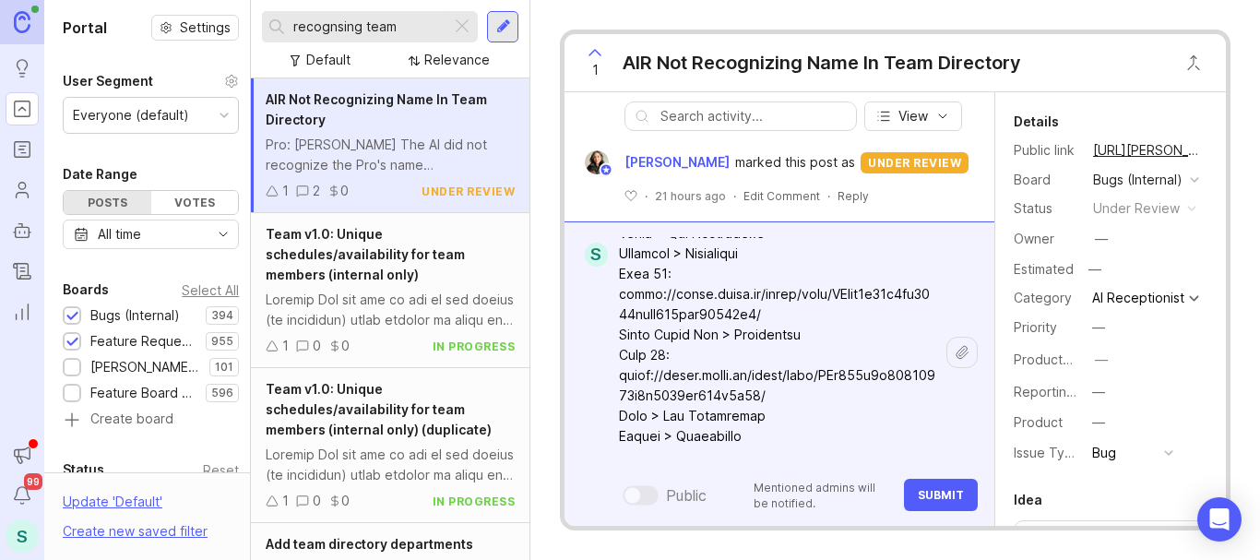
scroll to position [900, 0]
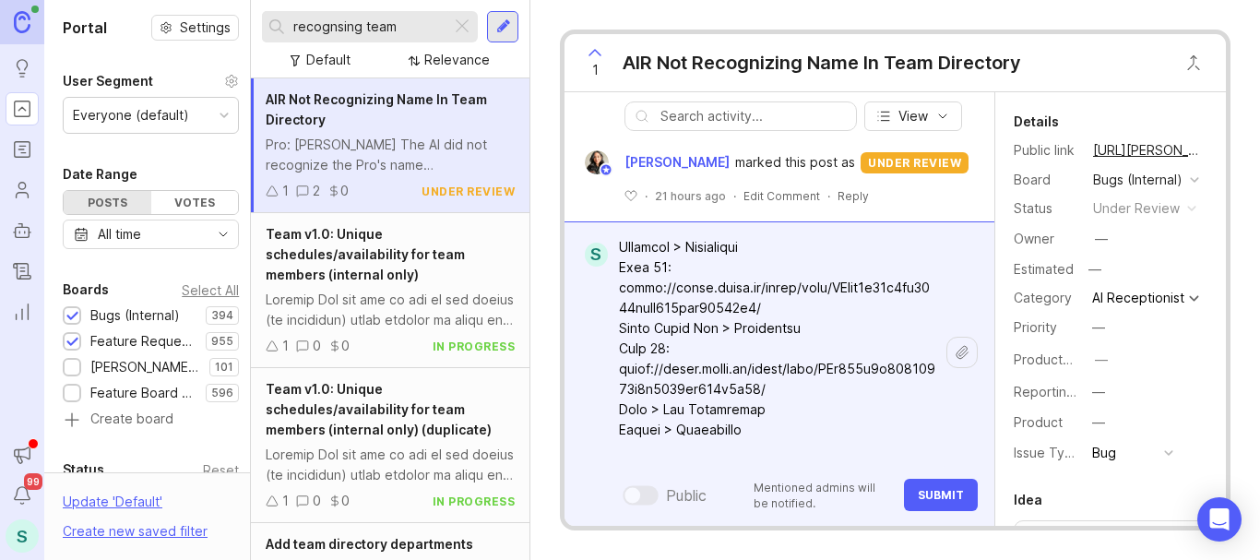
click at [927, 490] on span "Submit" at bounding box center [941, 495] width 46 height 14
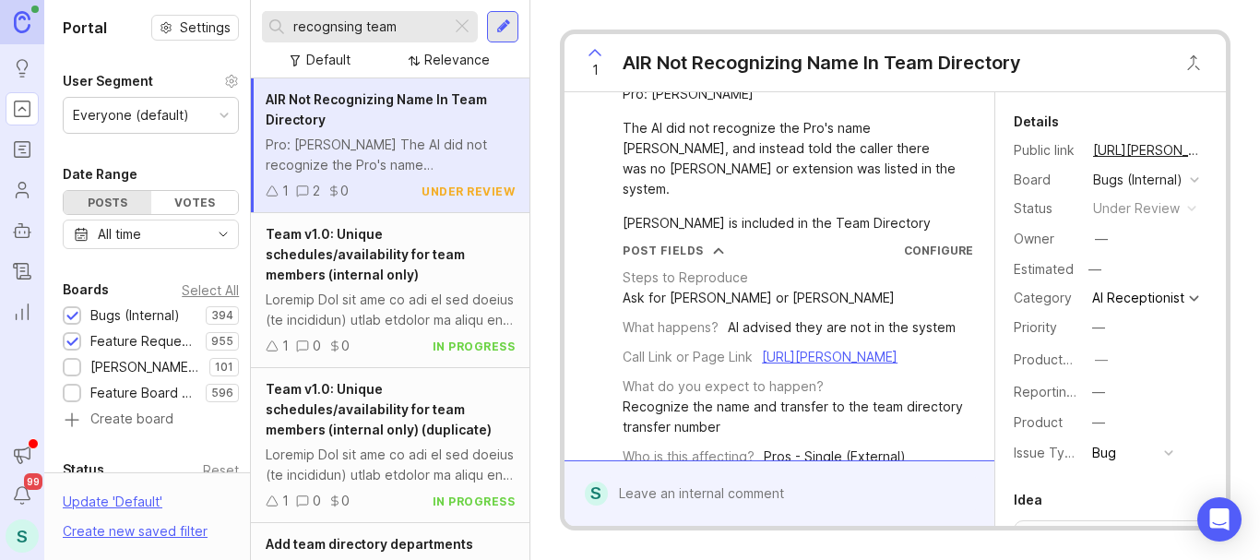
scroll to position [0, 0]
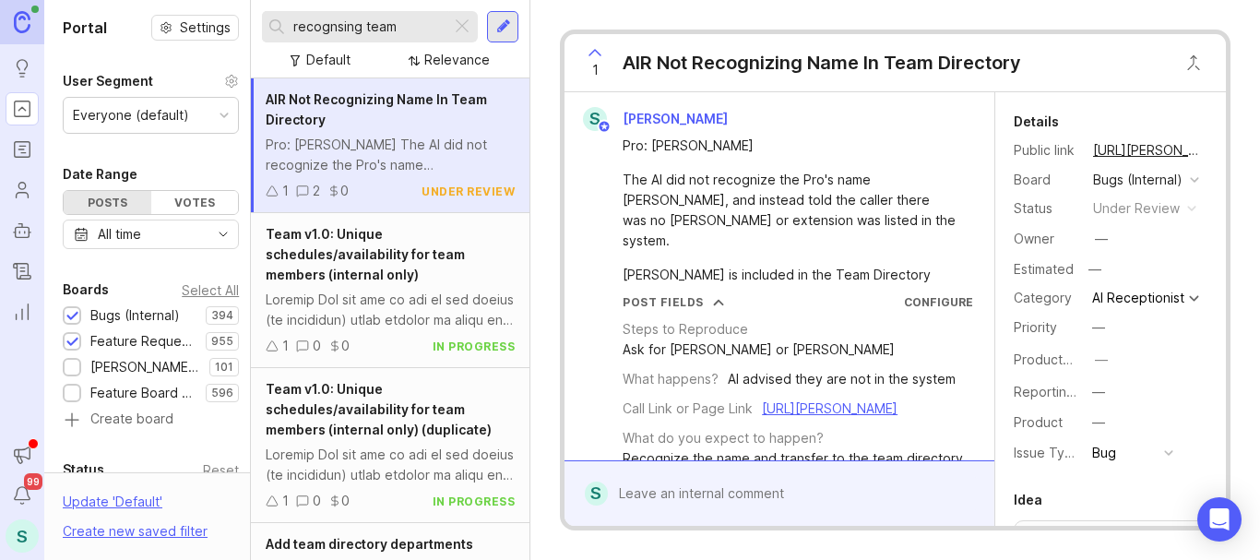
click at [588, 53] on icon at bounding box center [595, 53] width 22 height 22
click at [593, 47] on icon at bounding box center [595, 53] width 22 height 22
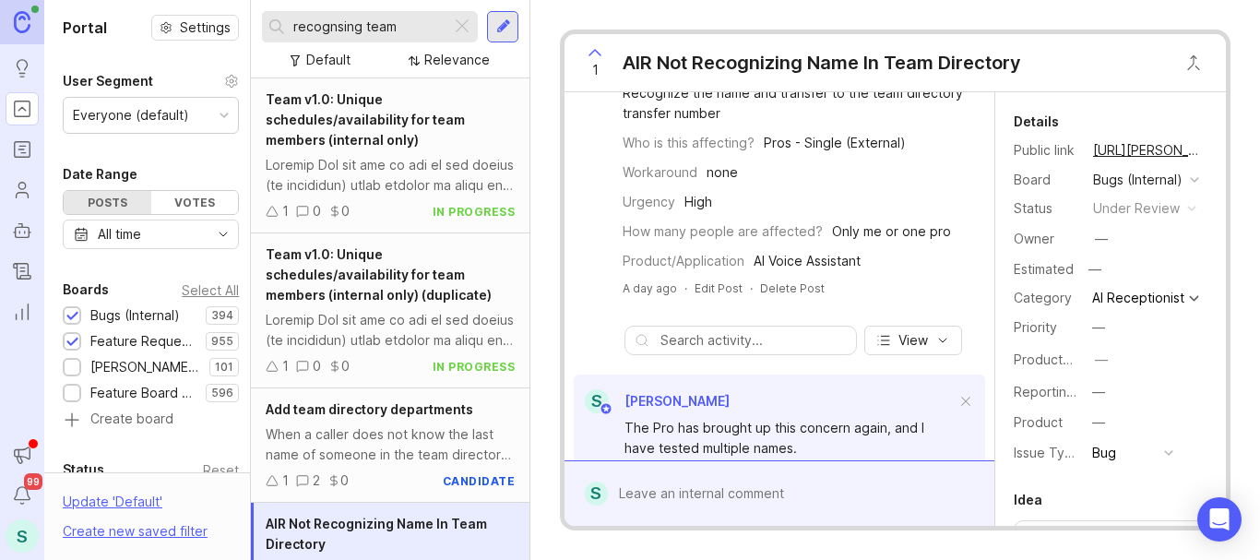
scroll to position [461, 0]
